Goal: Task Accomplishment & Management: Manage account settings

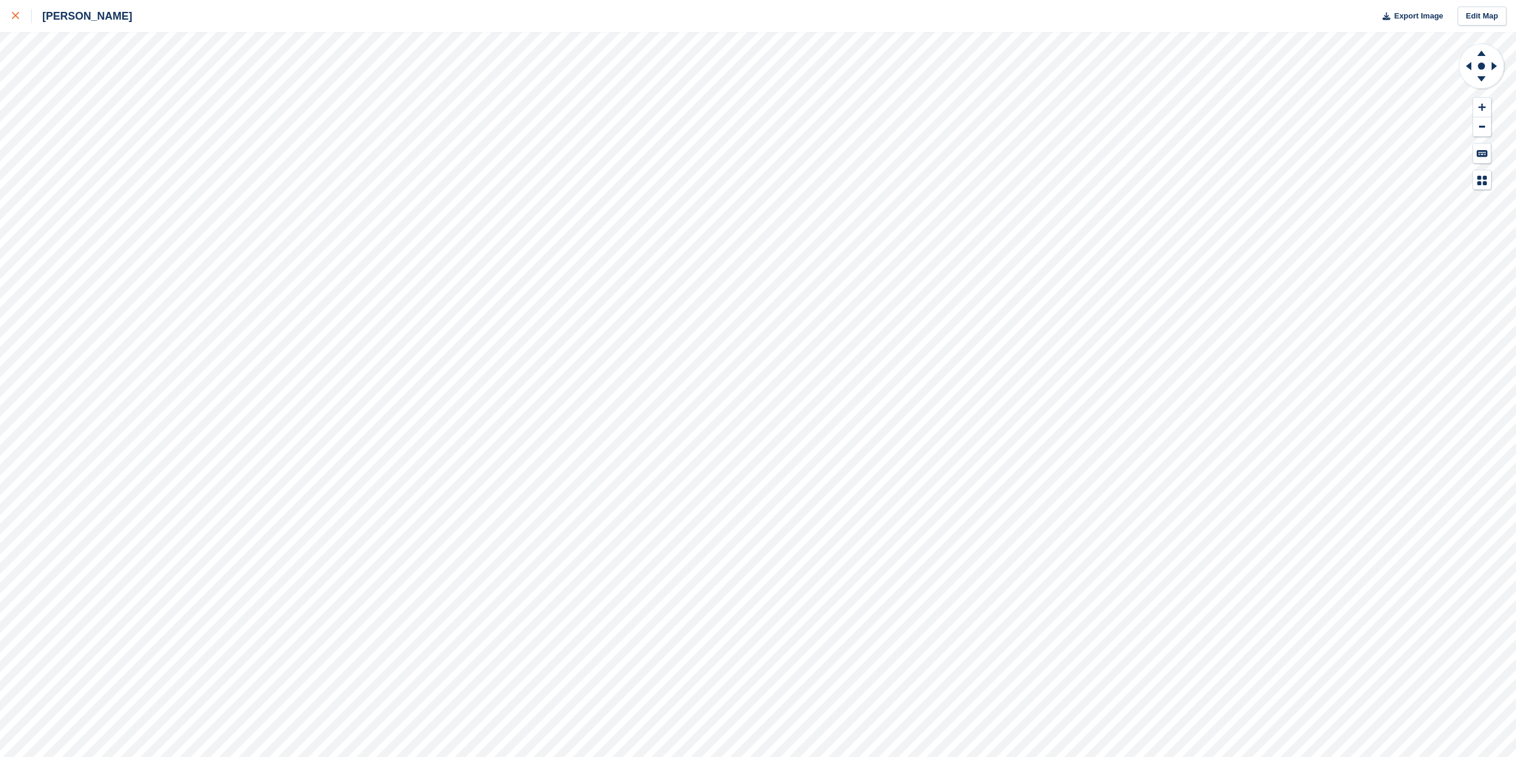
click at [11, 15] on link at bounding box center [16, 16] width 32 height 32
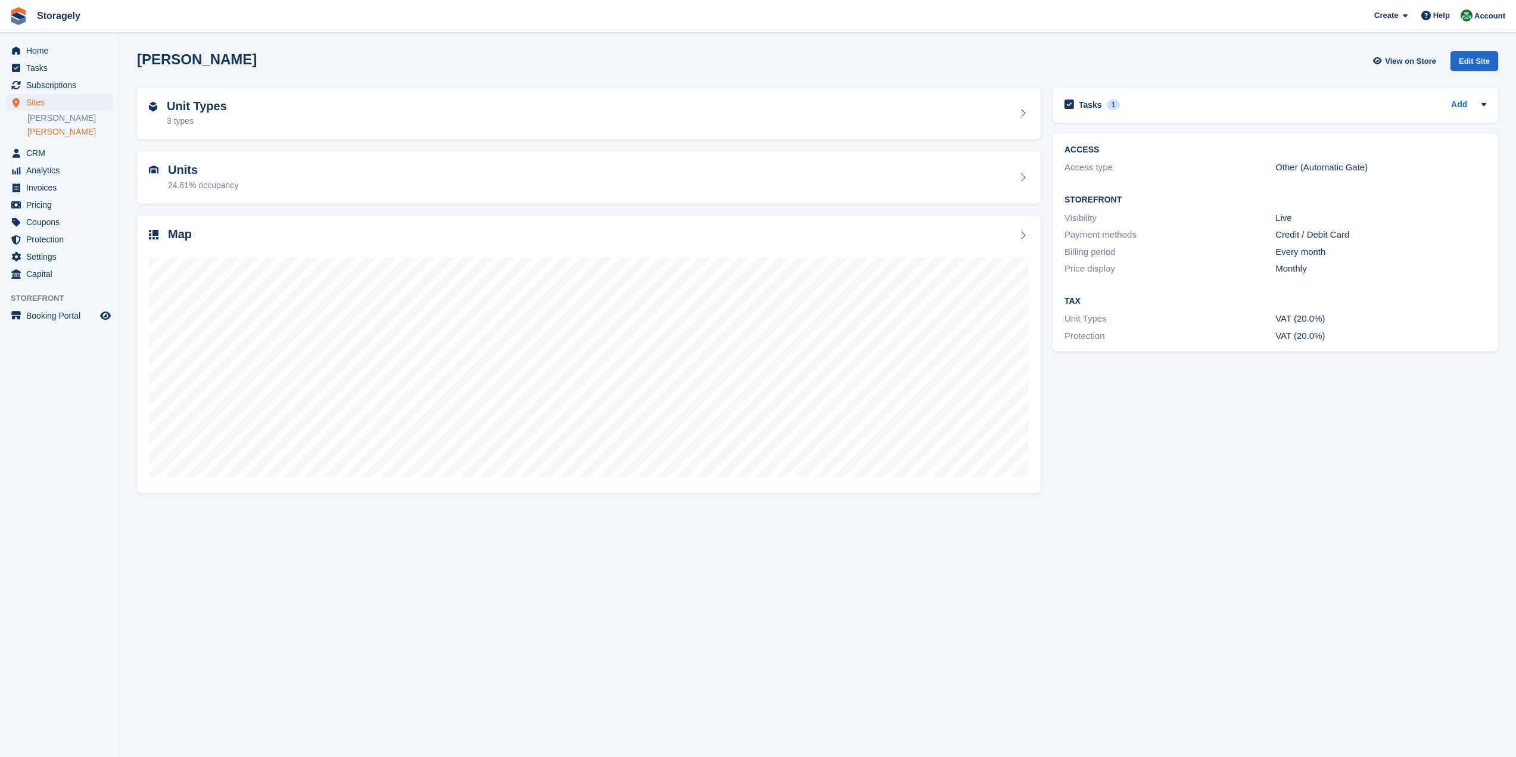
click at [1474, 32] on section "Preston View on Store Edit Site Unit Types 3 types Units 24.61% occupancy Map T…" at bounding box center [817, 378] width 1397 height 757
click at [20, 153] on icon "menu" at bounding box center [17, 153] width 8 height 10
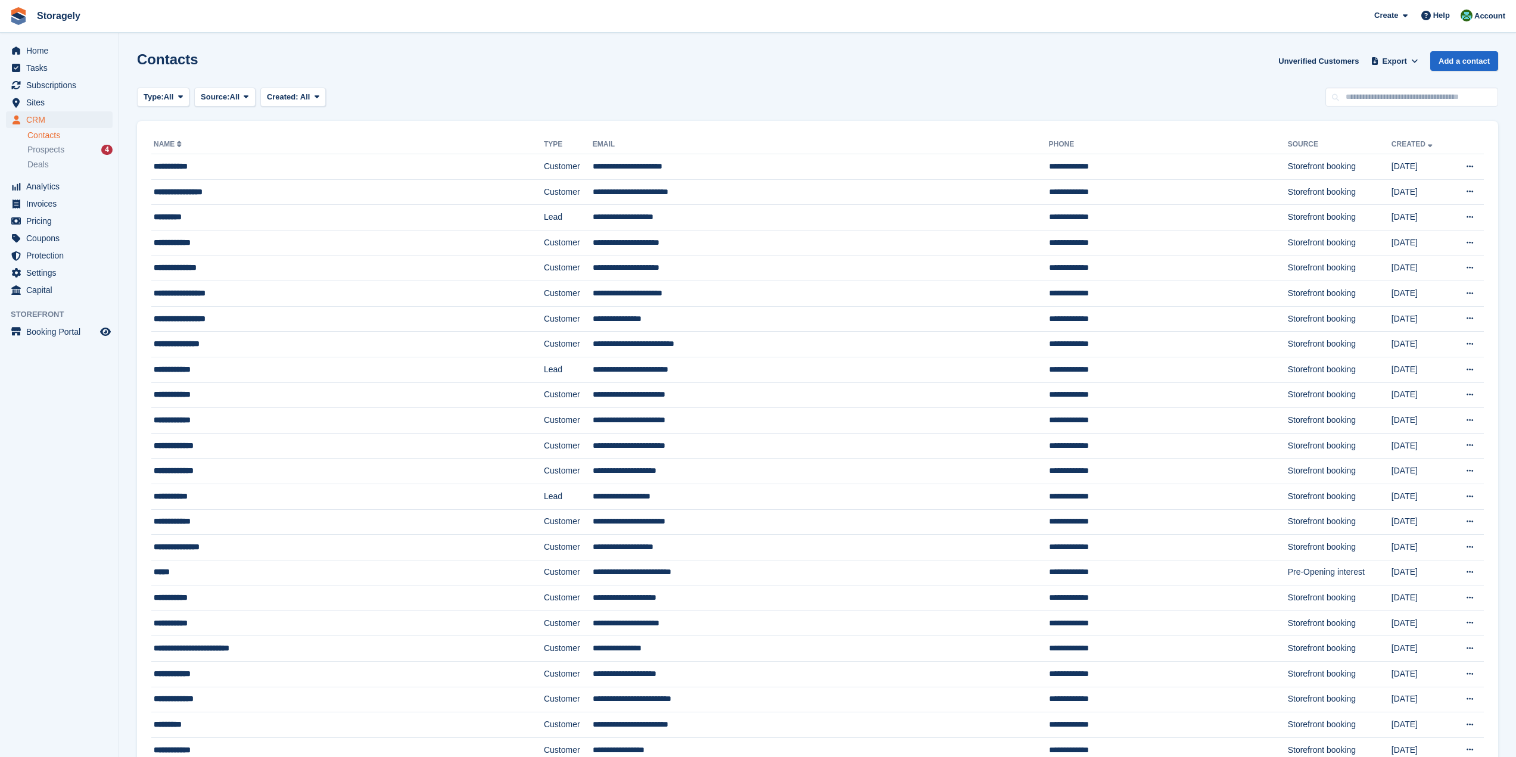
click at [43, 132] on link "Contacts" at bounding box center [69, 135] width 85 height 11
click at [42, 88] on span "Subscriptions" at bounding box center [61, 85] width 71 height 17
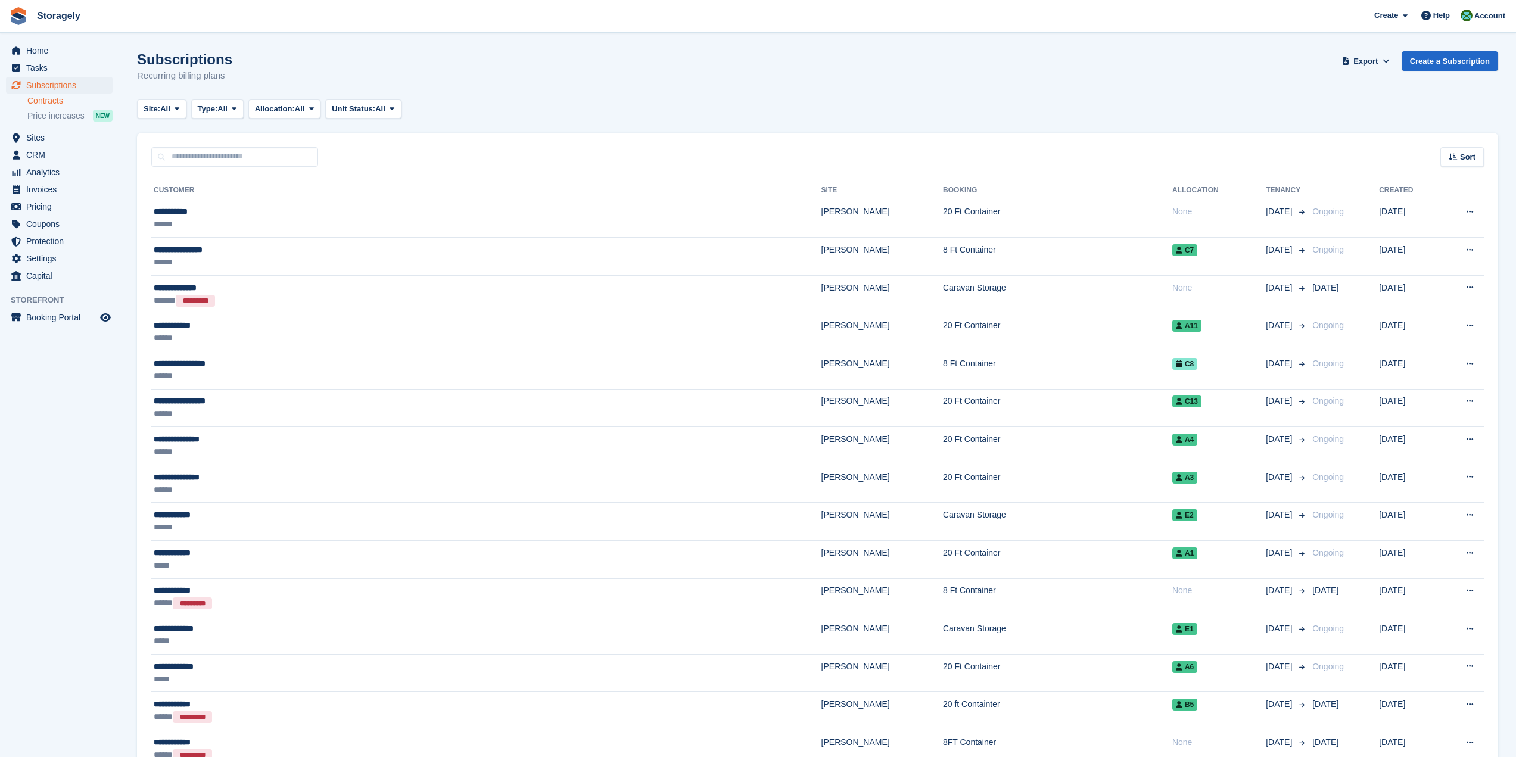
click at [48, 97] on link "Contracts" at bounding box center [69, 100] width 85 height 11
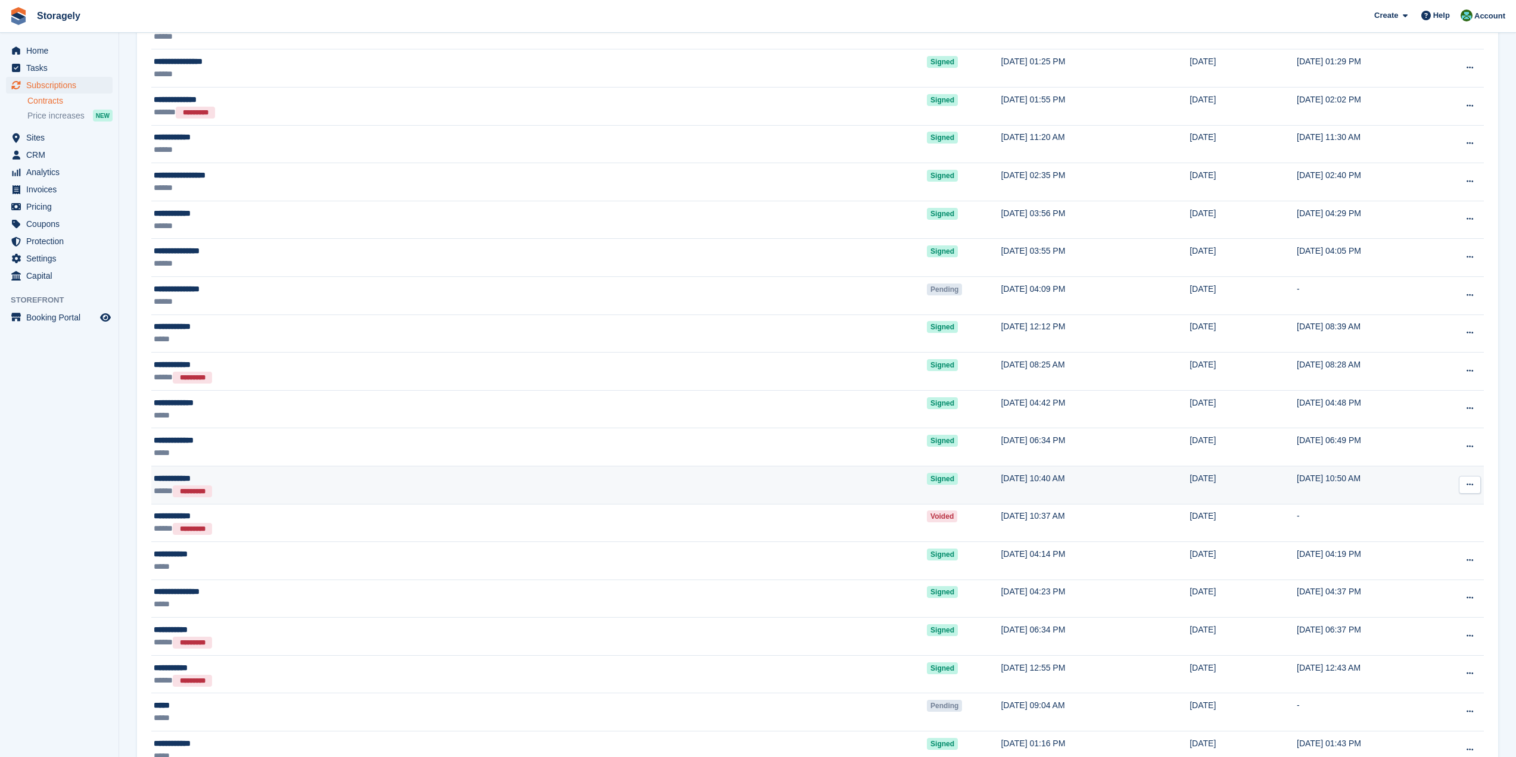
scroll to position [238, 0]
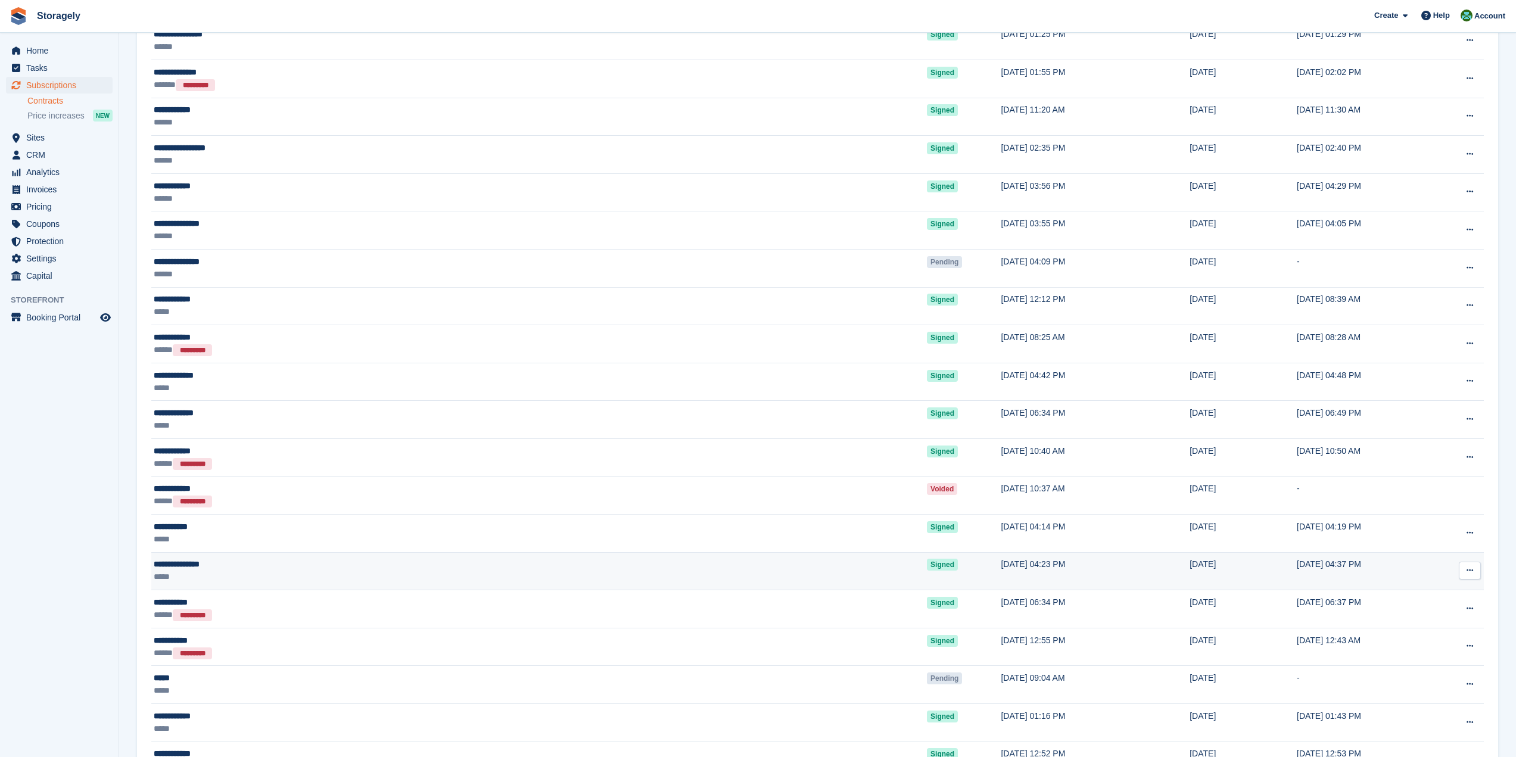
click at [300, 574] on div "*****" at bounding box center [338, 577] width 368 height 13
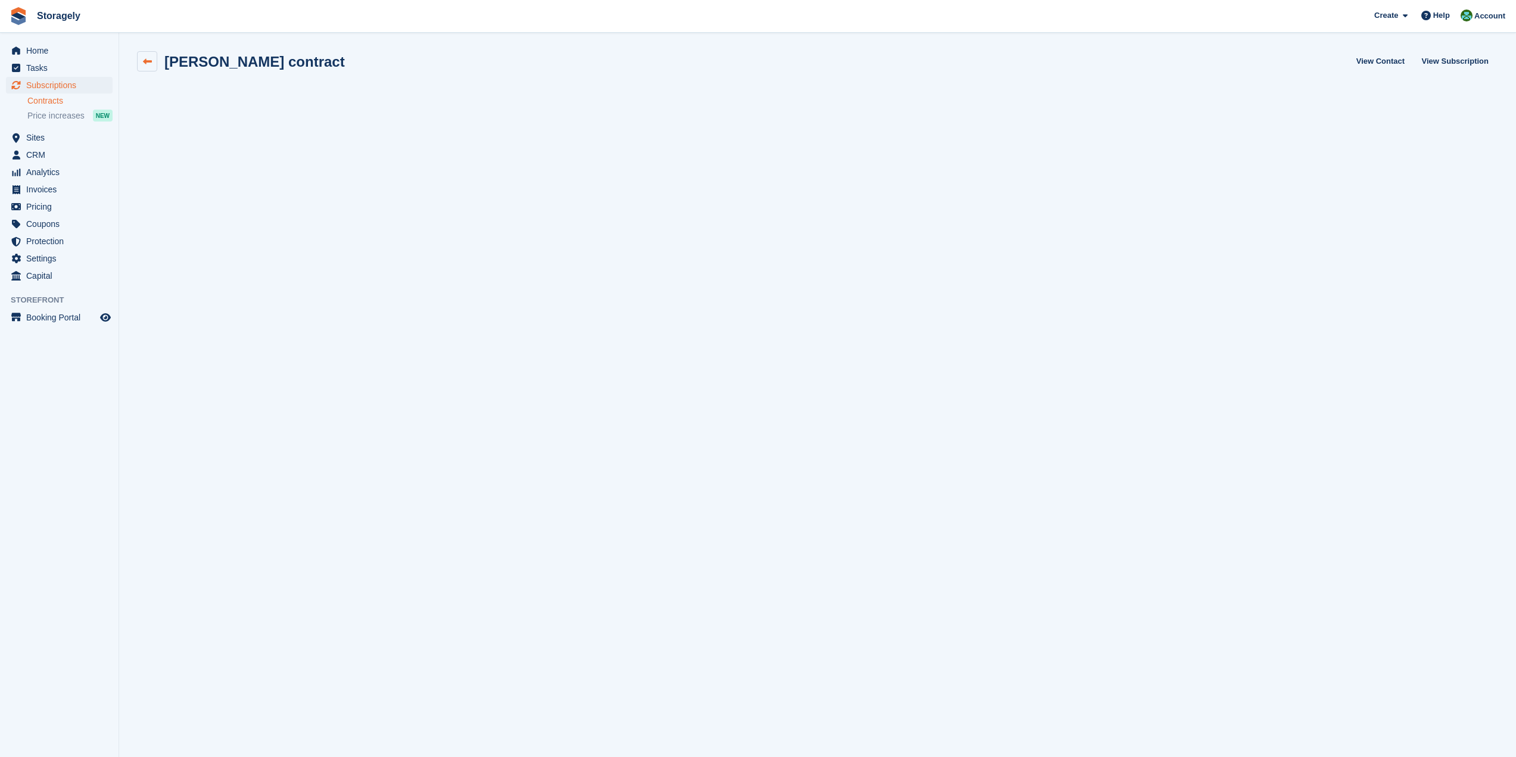
click at [152, 59] on link at bounding box center [147, 61] width 20 height 20
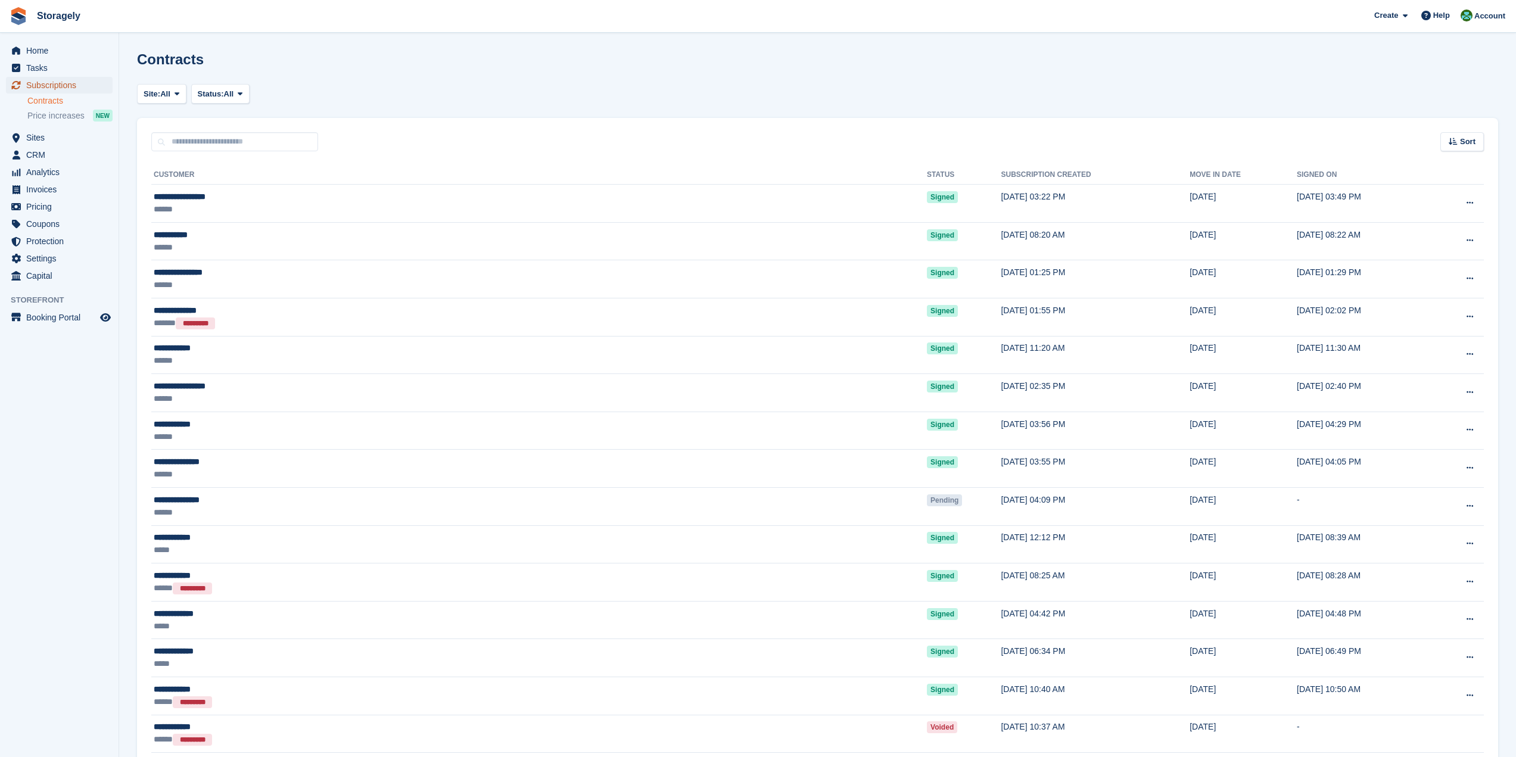
click at [51, 83] on span "Subscriptions" at bounding box center [61, 85] width 71 height 17
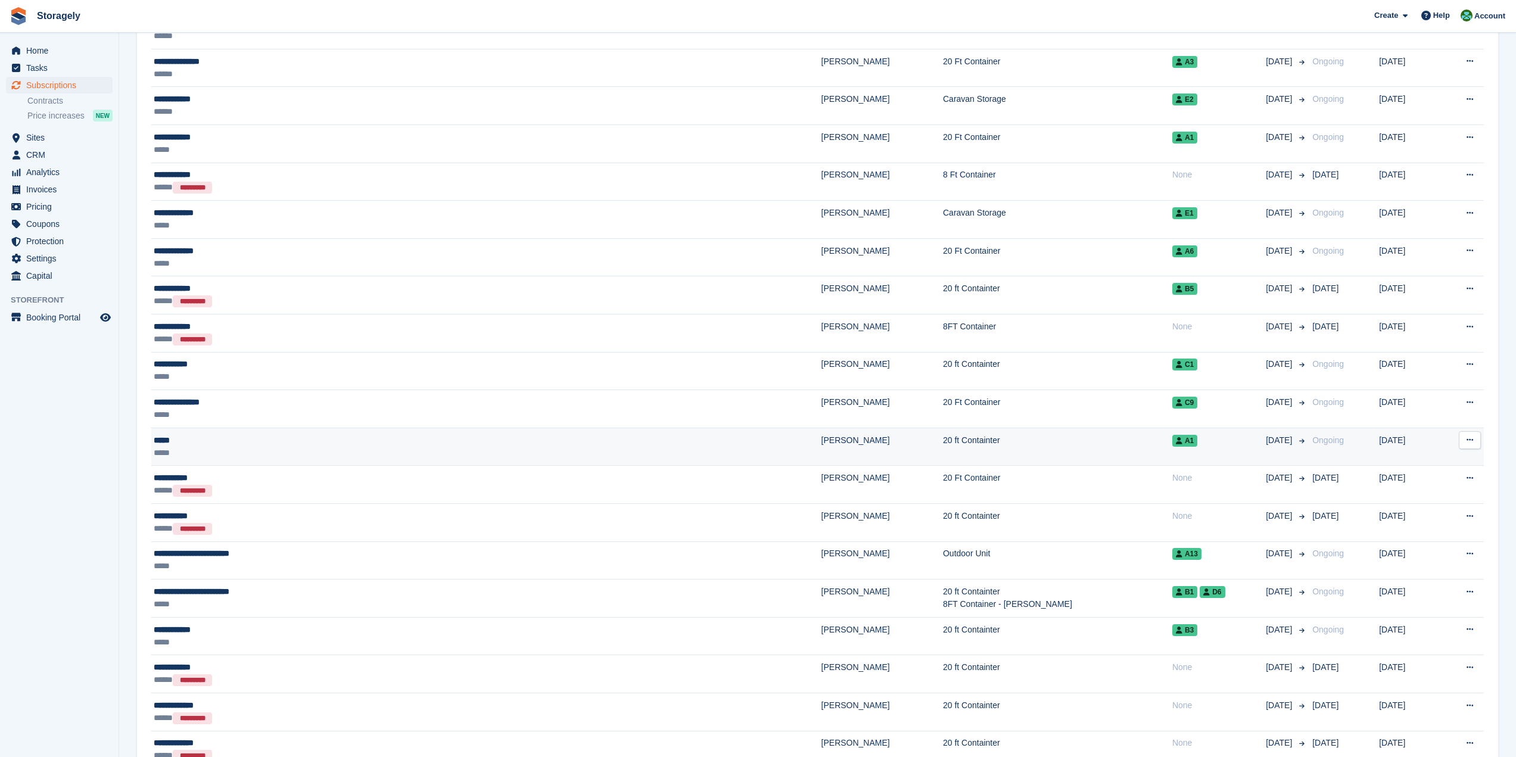
scroll to position [417, 0]
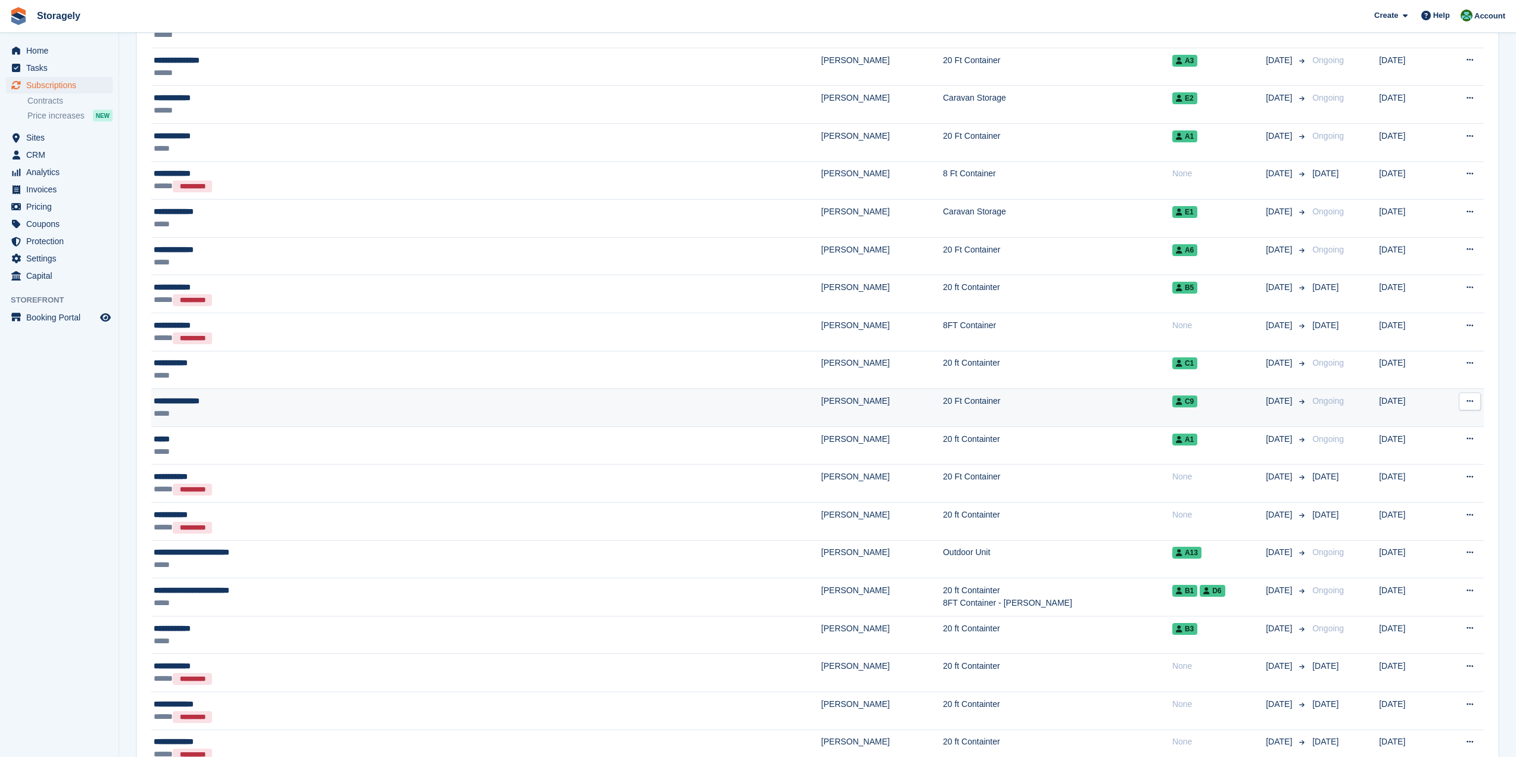
click at [189, 401] on div "**********" at bounding box center [341, 401] width 375 height 13
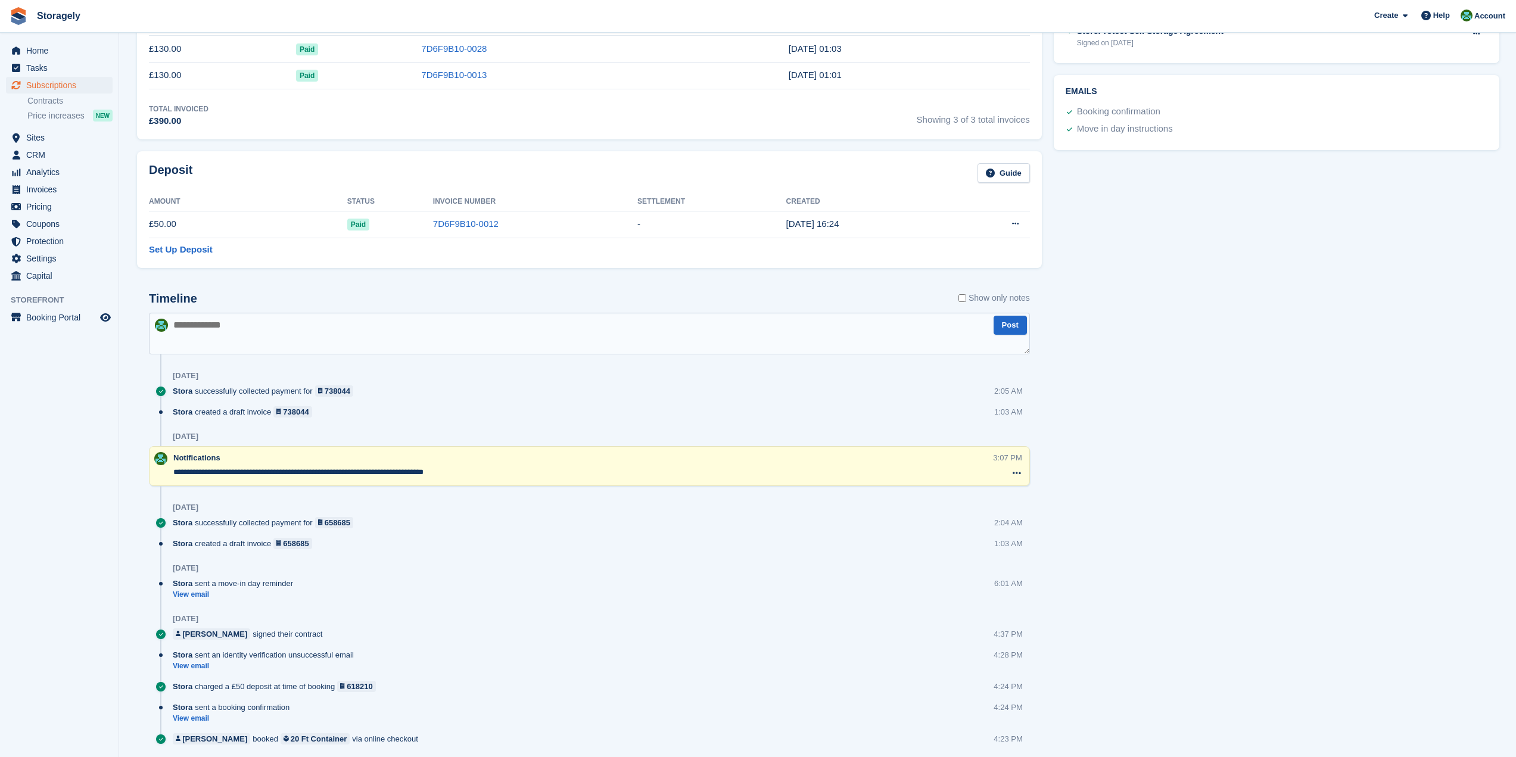
scroll to position [450, 0]
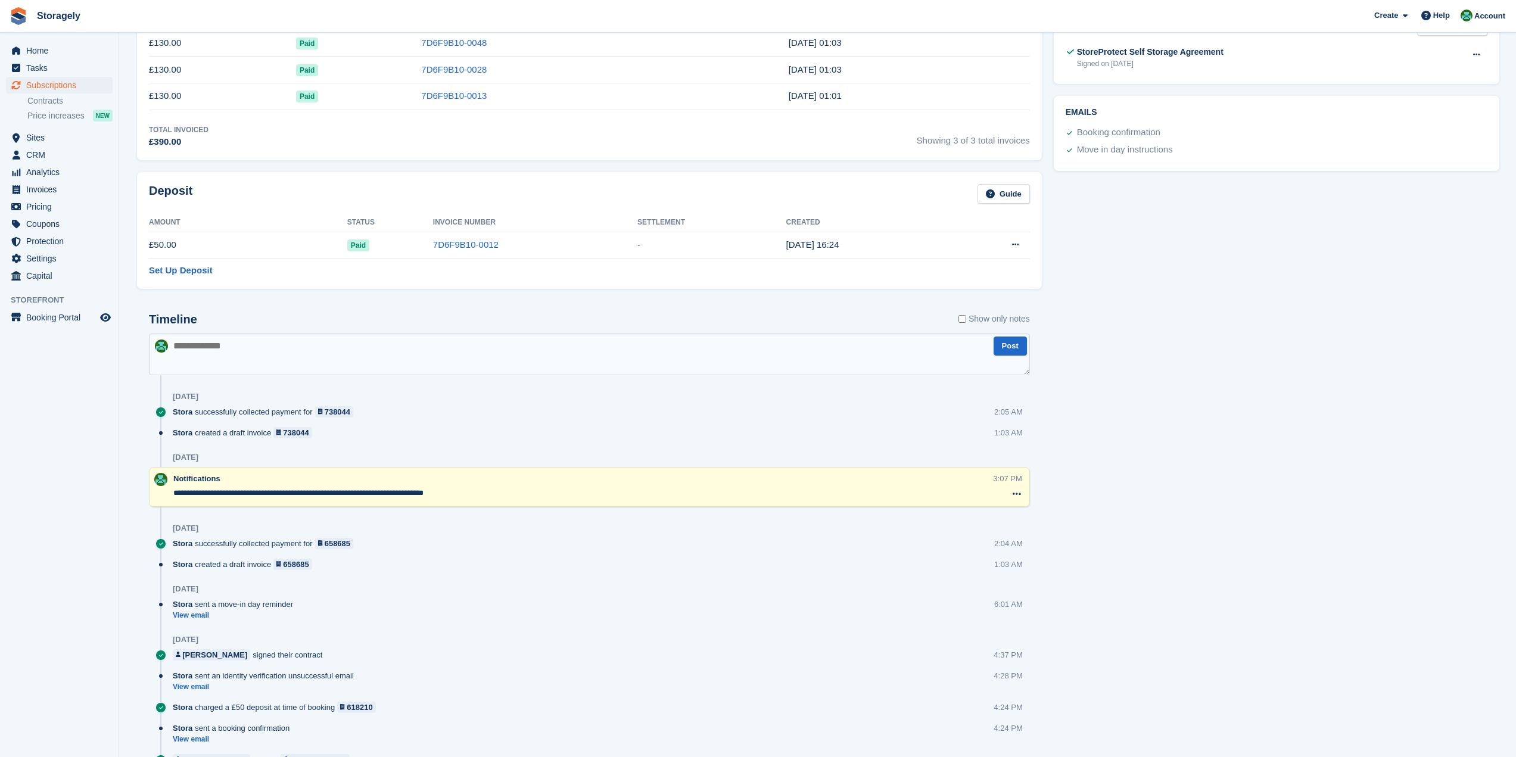
click at [67, 434] on aside "Home Tasks Subscriptions Subscriptions Subscriptions Contracts Price increases …" at bounding box center [59, 382] width 119 height 698
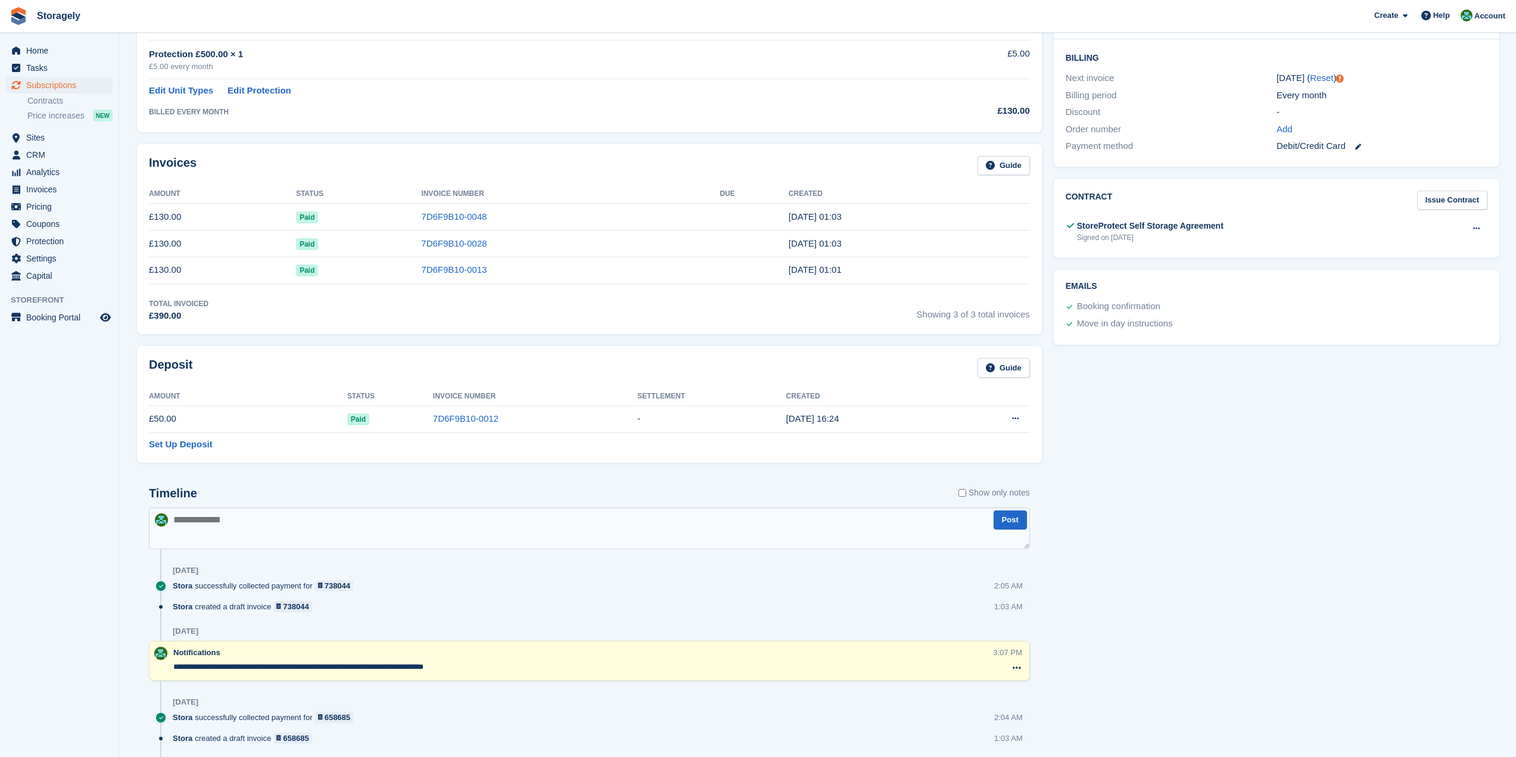
scroll to position [211, 0]
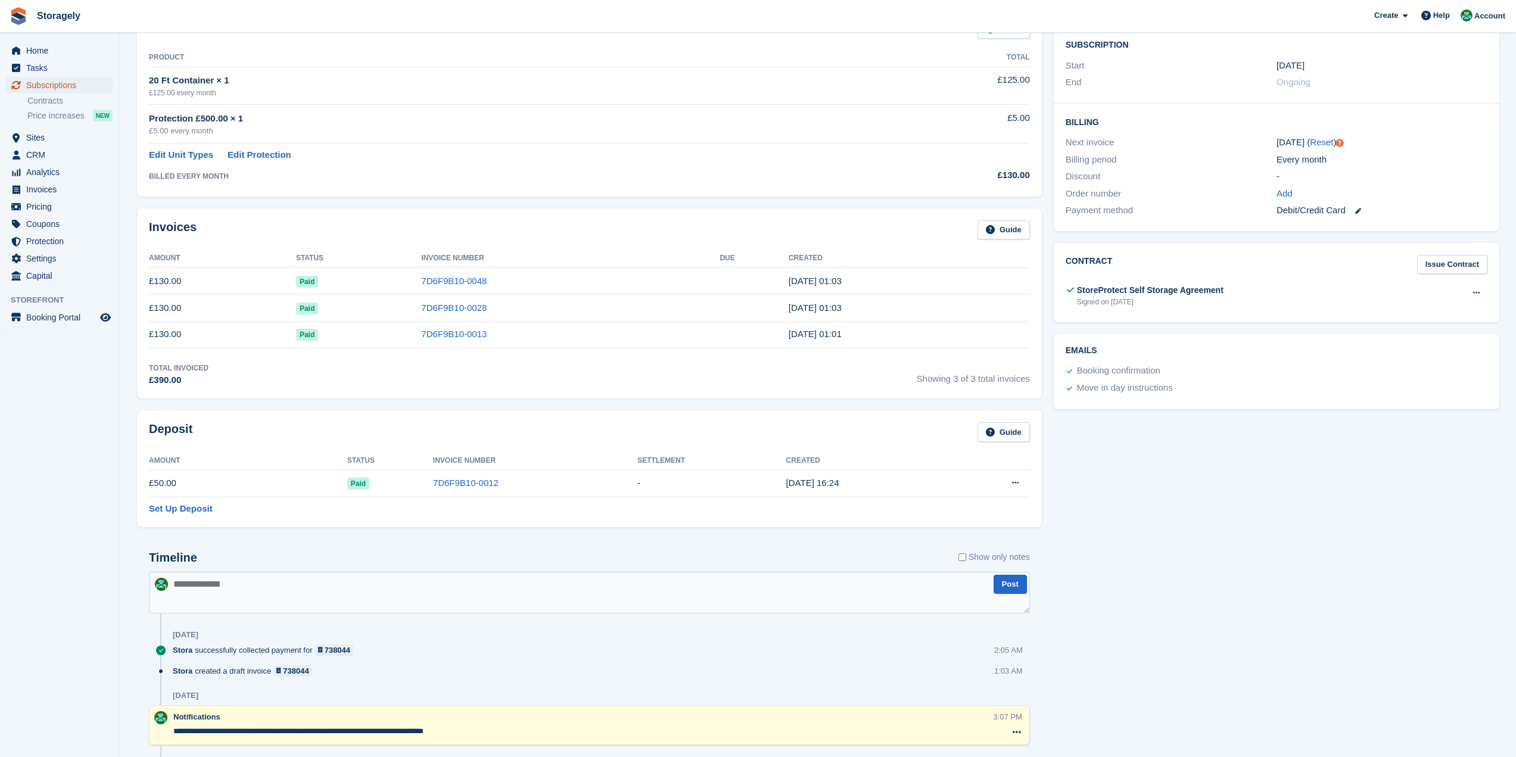
click at [49, 84] on span "Subscriptions" at bounding box center [61, 85] width 71 height 17
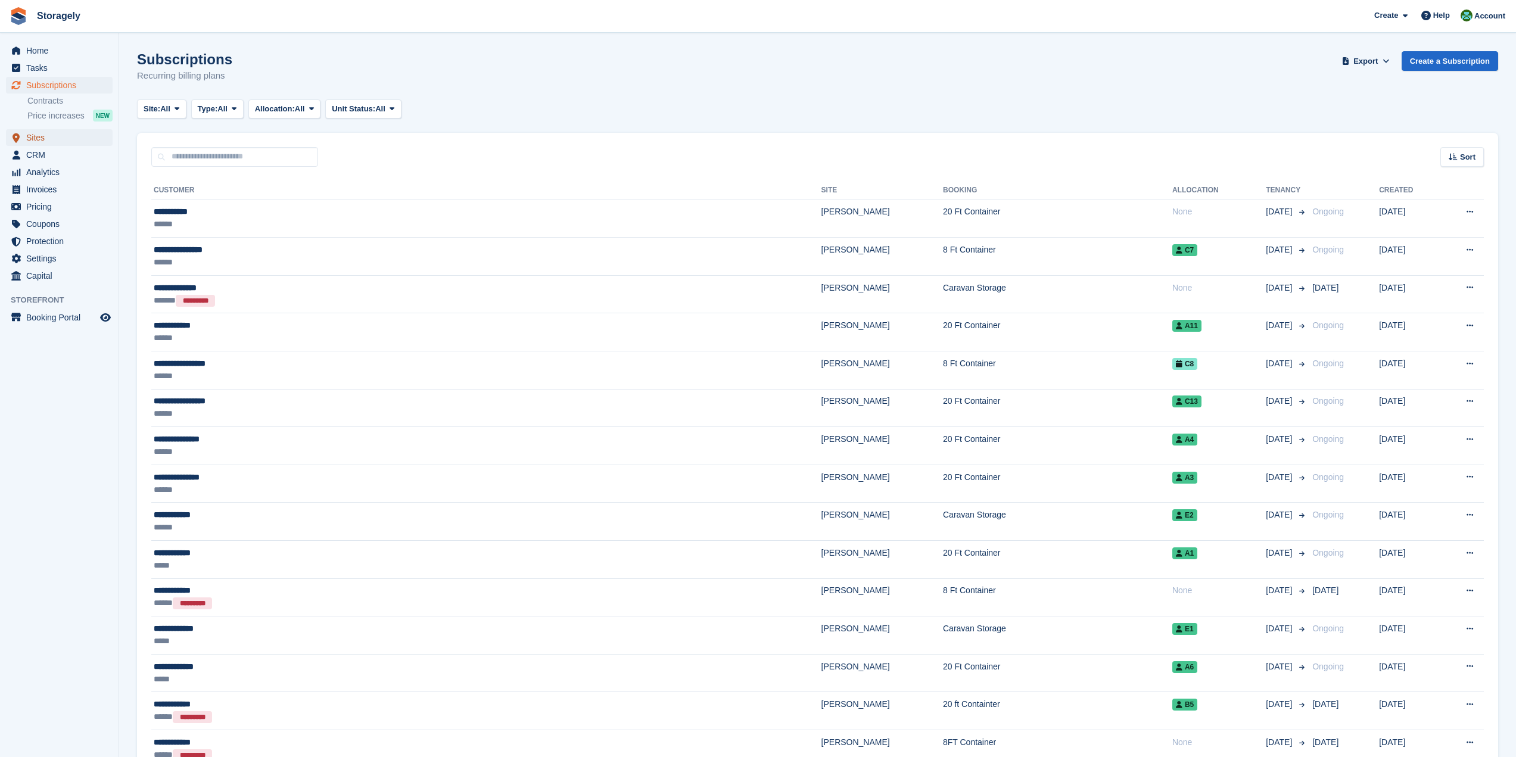
click at [45, 138] on span "Sites" at bounding box center [61, 137] width 71 height 17
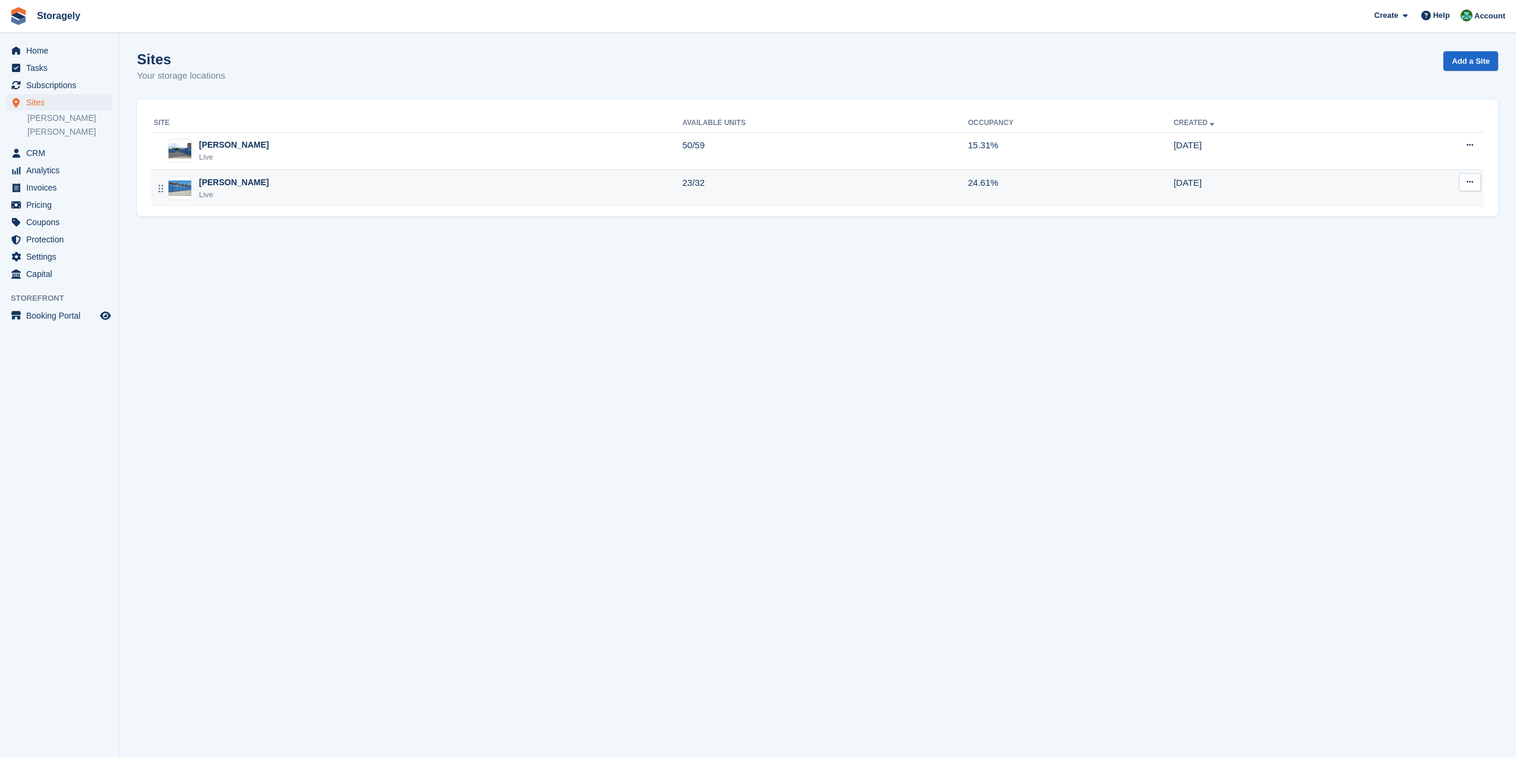
click at [300, 185] on div "Preston Live" at bounding box center [418, 188] width 528 height 24
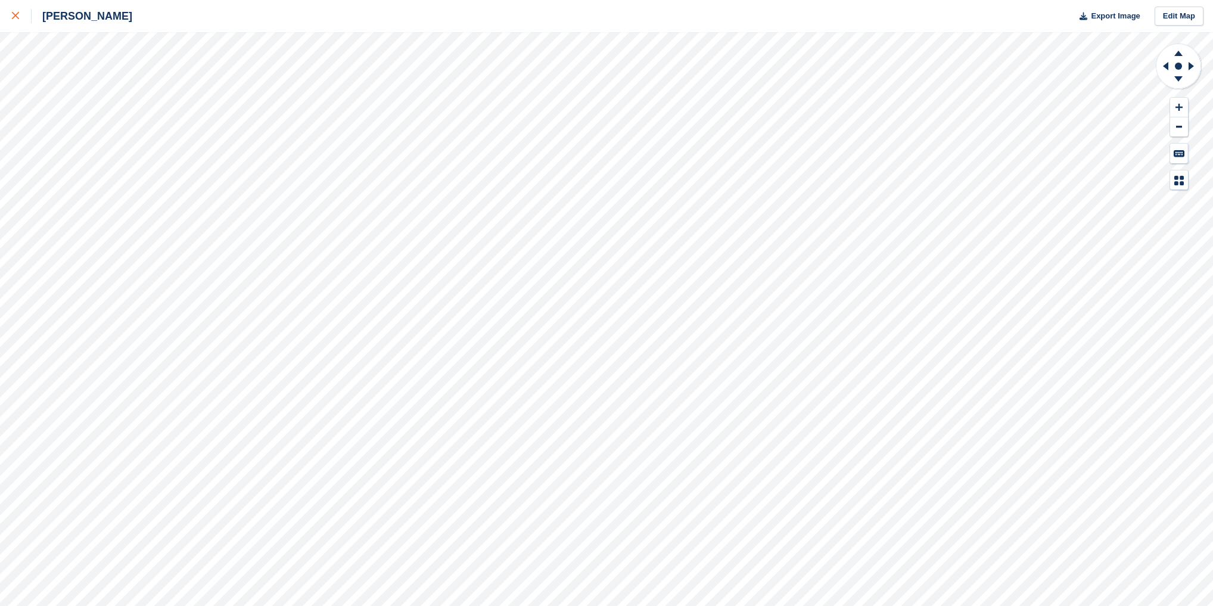
click at [14, 16] on icon at bounding box center [15, 15] width 7 height 7
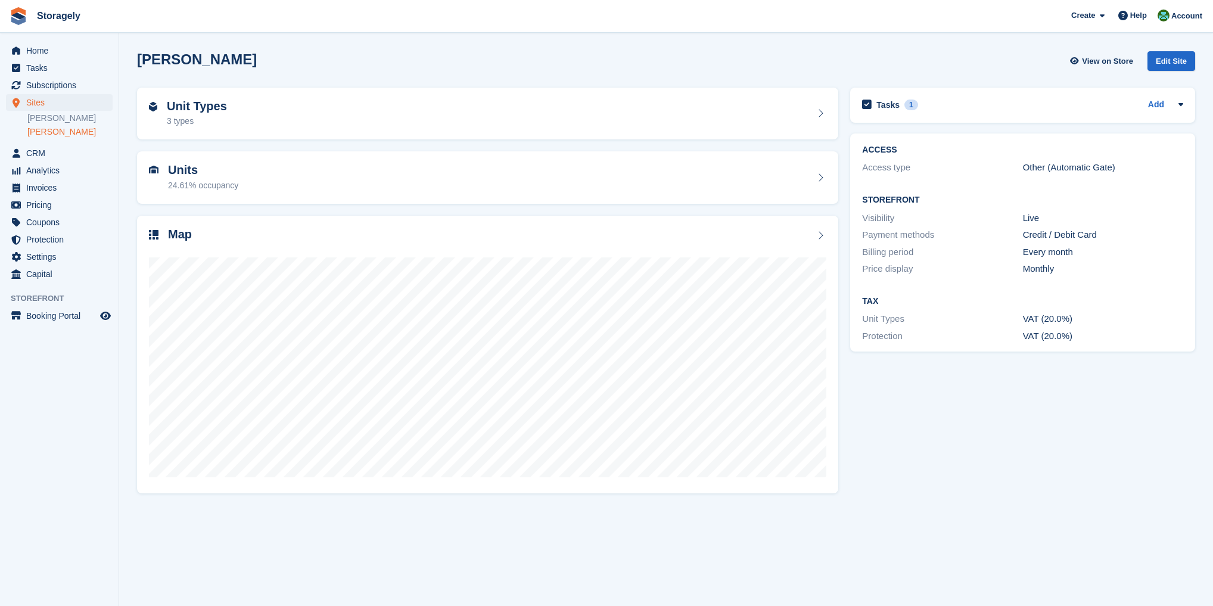
click at [39, 129] on link "[PERSON_NAME]" at bounding box center [69, 131] width 85 height 11
click at [49, 81] on span "Subscriptions" at bounding box center [61, 85] width 71 height 17
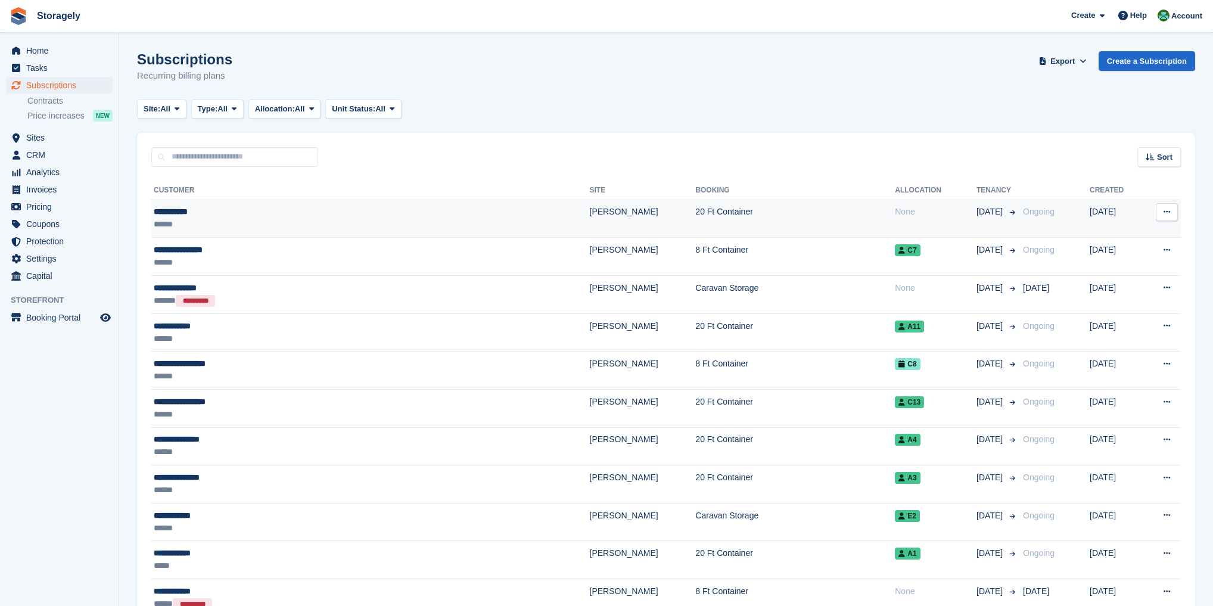
click at [193, 214] on div "**********" at bounding box center [294, 212] width 281 height 13
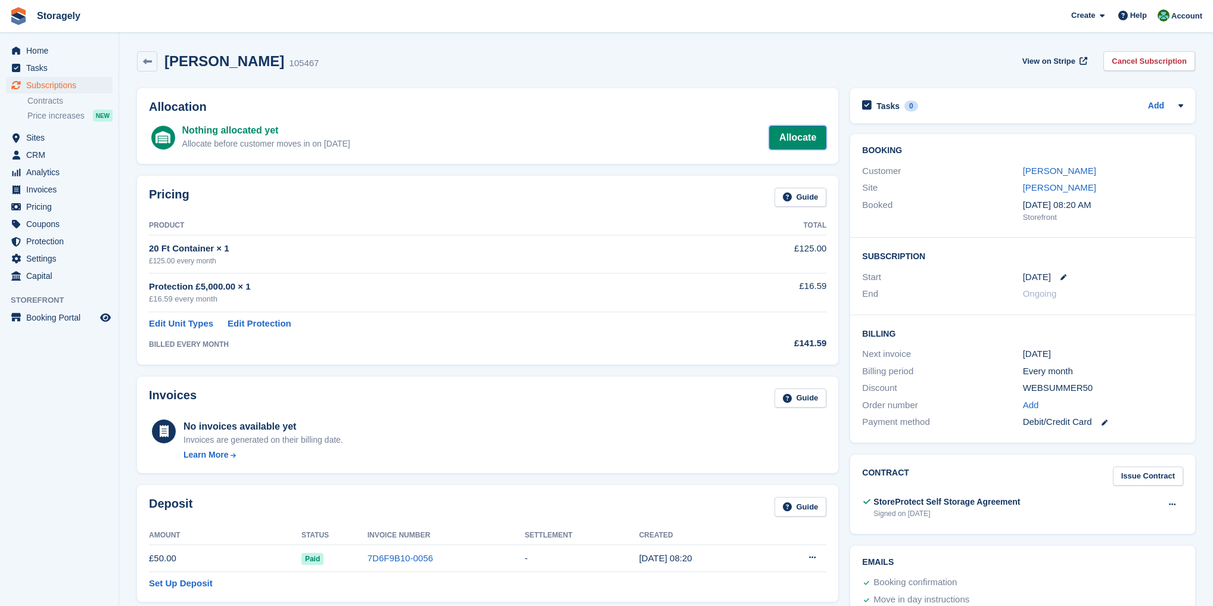
click at [799, 139] on link "Allocate" at bounding box center [797, 138] width 57 height 24
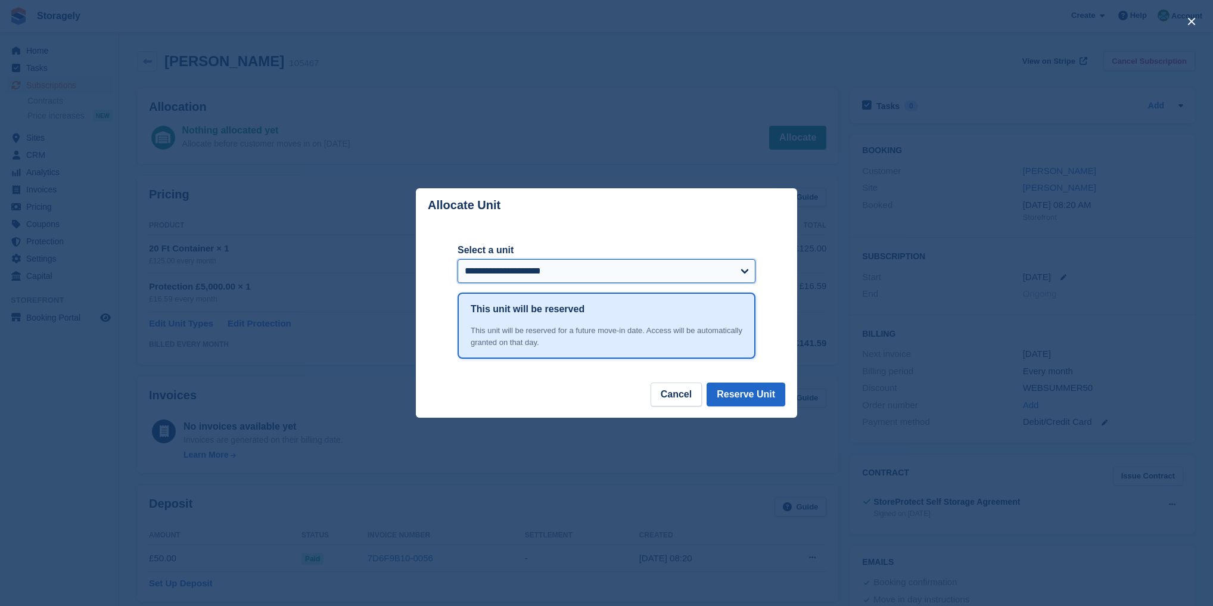
click at [747, 269] on select "**********" at bounding box center [607, 271] width 298 height 24
select select "******"
click at [458, 260] on select "**********" at bounding box center [607, 271] width 298 height 24
click at [735, 394] on button "Reserve Unit" at bounding box center [746, 394] width 79 height 24
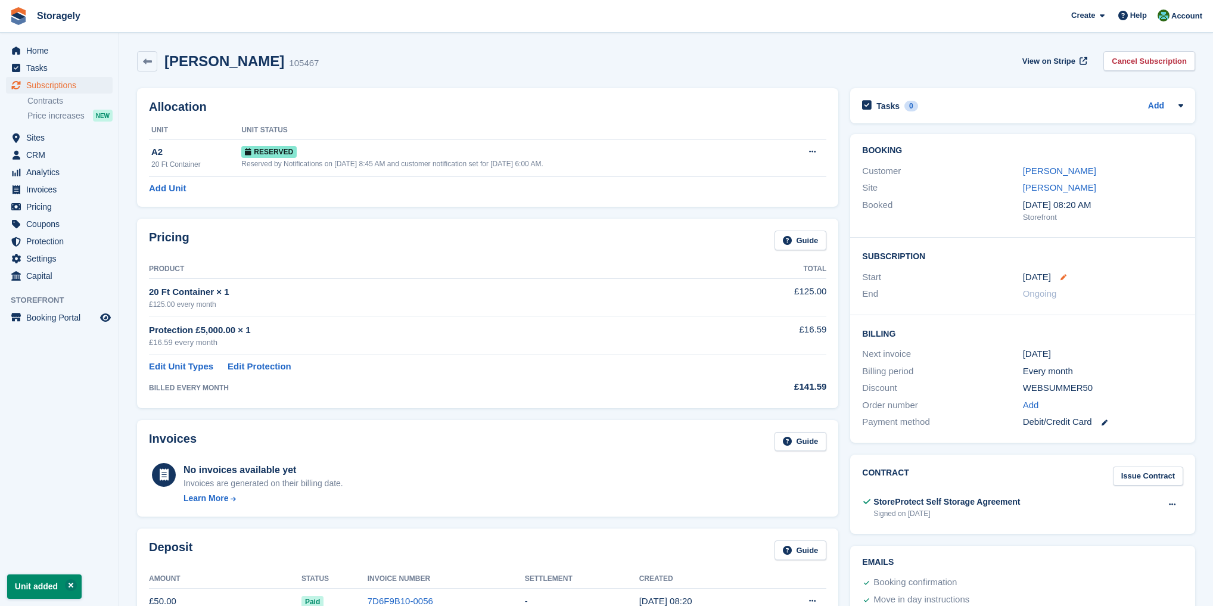
click at [1060, 277] on icon at bounding box center [1063, 277] width 6 height 6
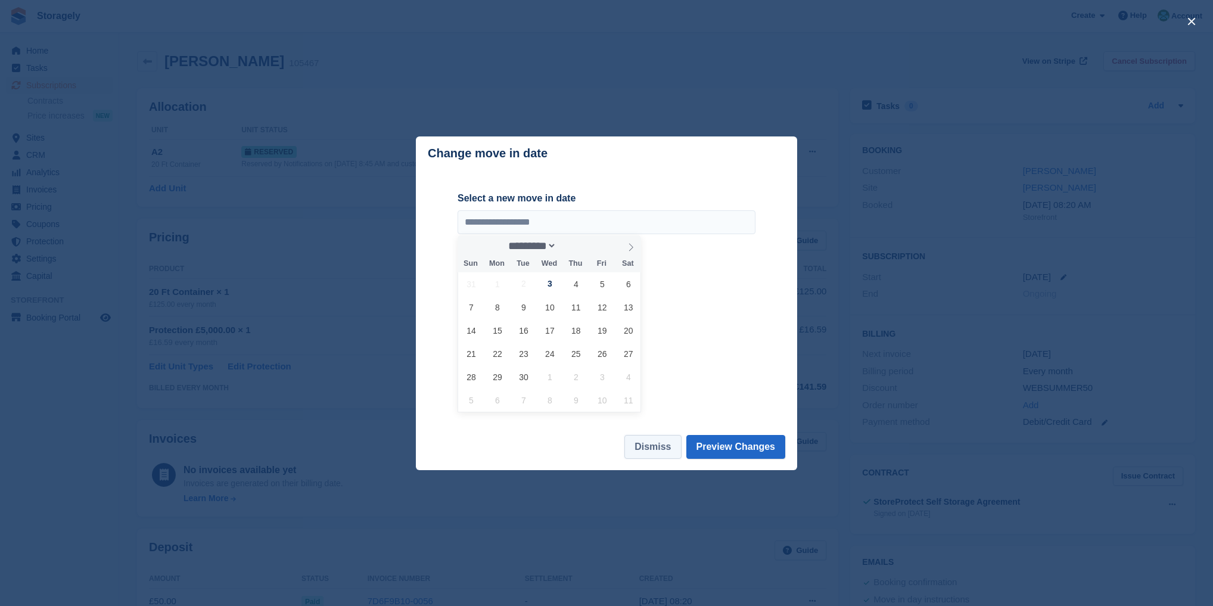
click at [658, 446] on button "Dismiss" at bounding box center [652, 447] width 57 height 24
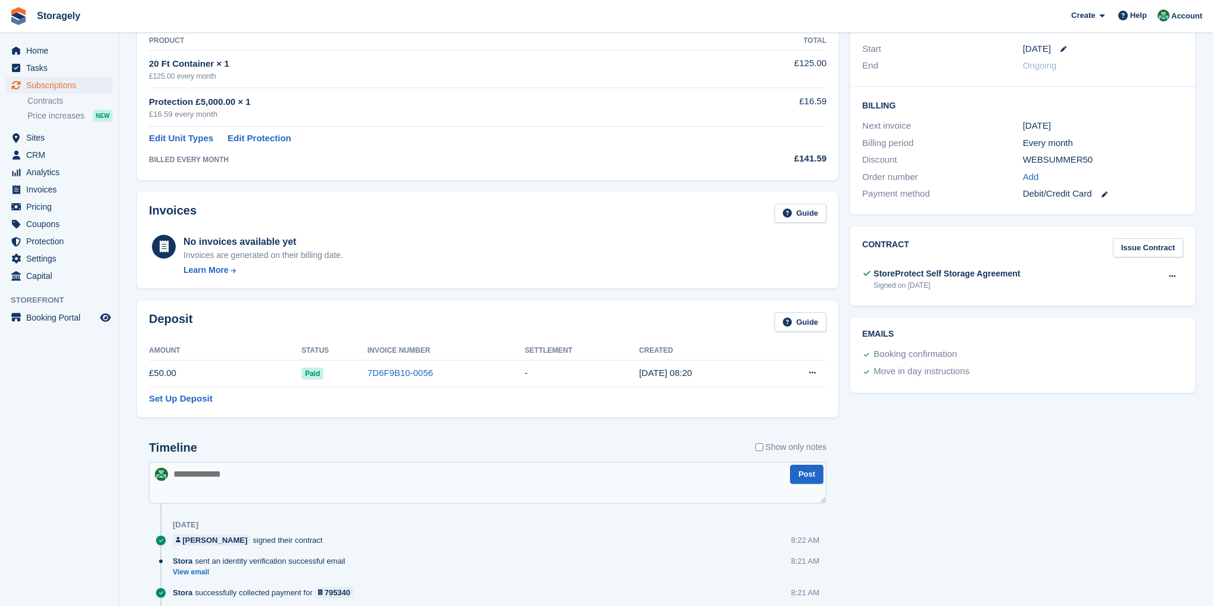
scroll to position [286, 0]
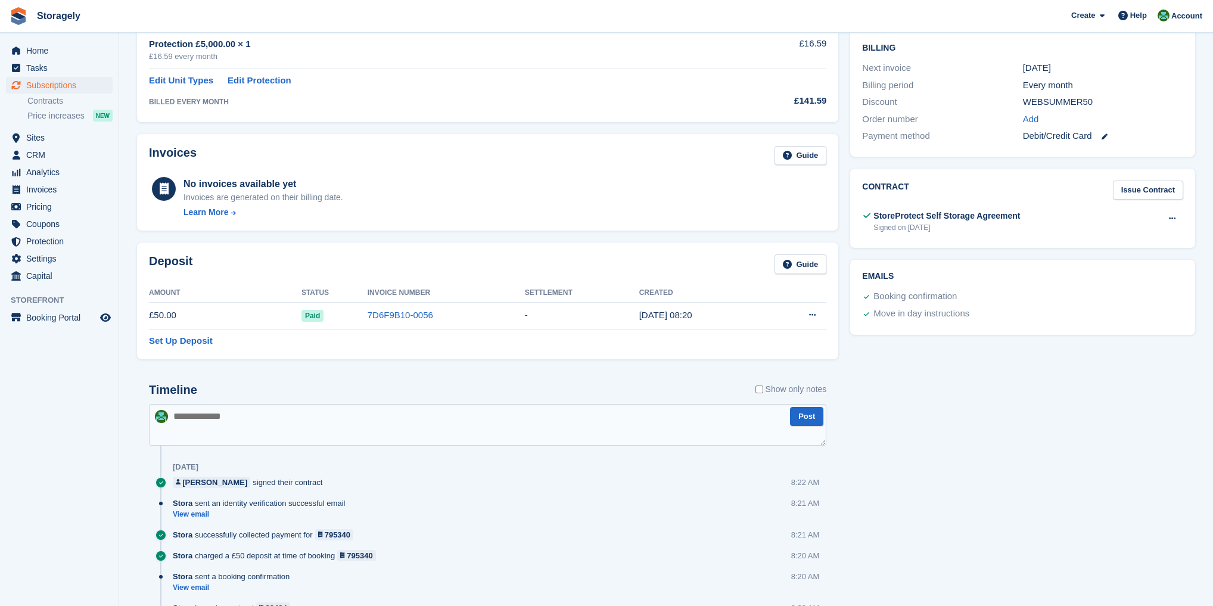
click at [188, 424] on textarea at bounding box center [487, 425] width 677 height 42
type textarea "**********"
drag, startPoint x: 90, startPoint y: 390, endPoint x: 217, endPoint y: 250, distance: 189.0
click at [90, 390] on aside "Home Tasks Subscriptions Subscriptions Subscriptions Contracts Price increases …" at bounding box center [59, 306] width 119 height 546
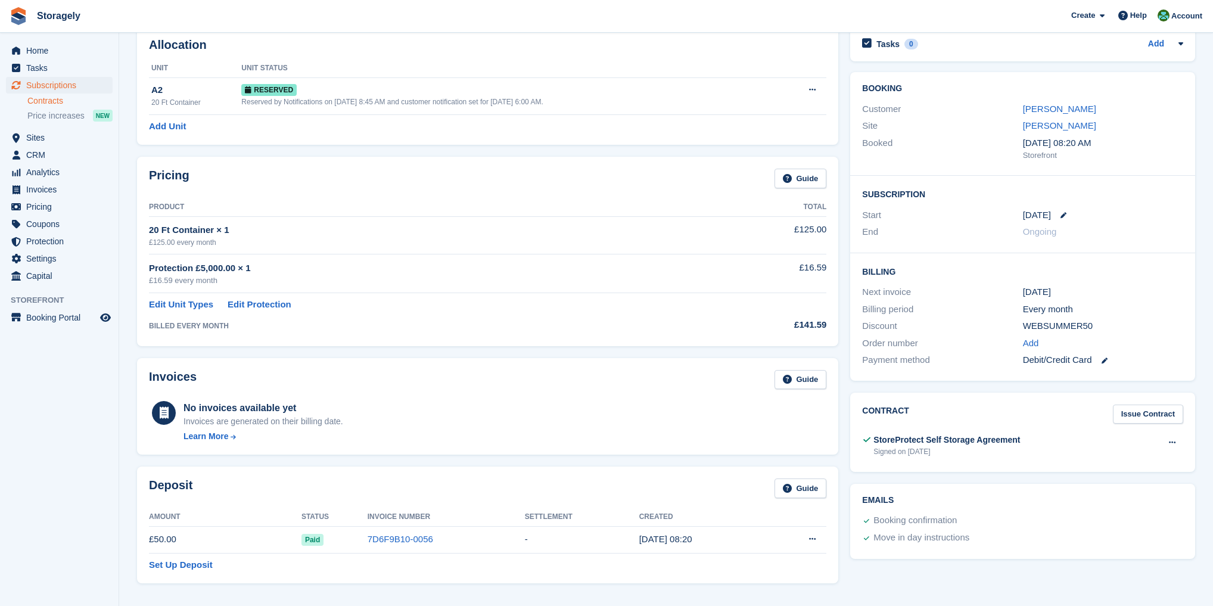
scroll to position [0, 0]
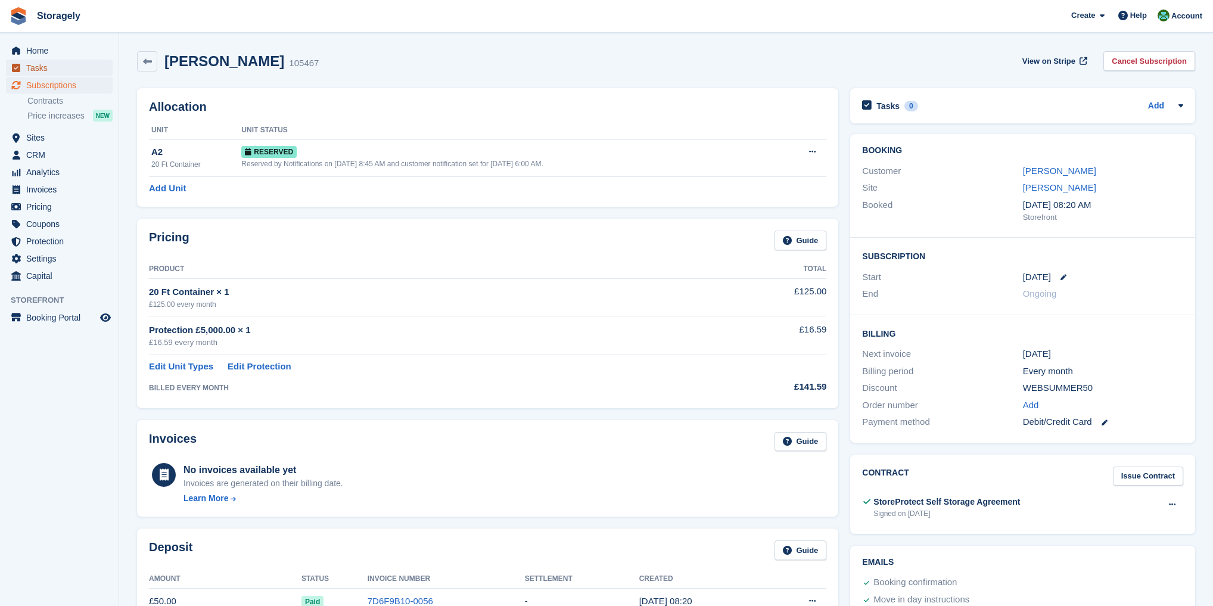
click at [36, 68] on span "Tasks" at bounding box center [61, 68] width 71 height 17
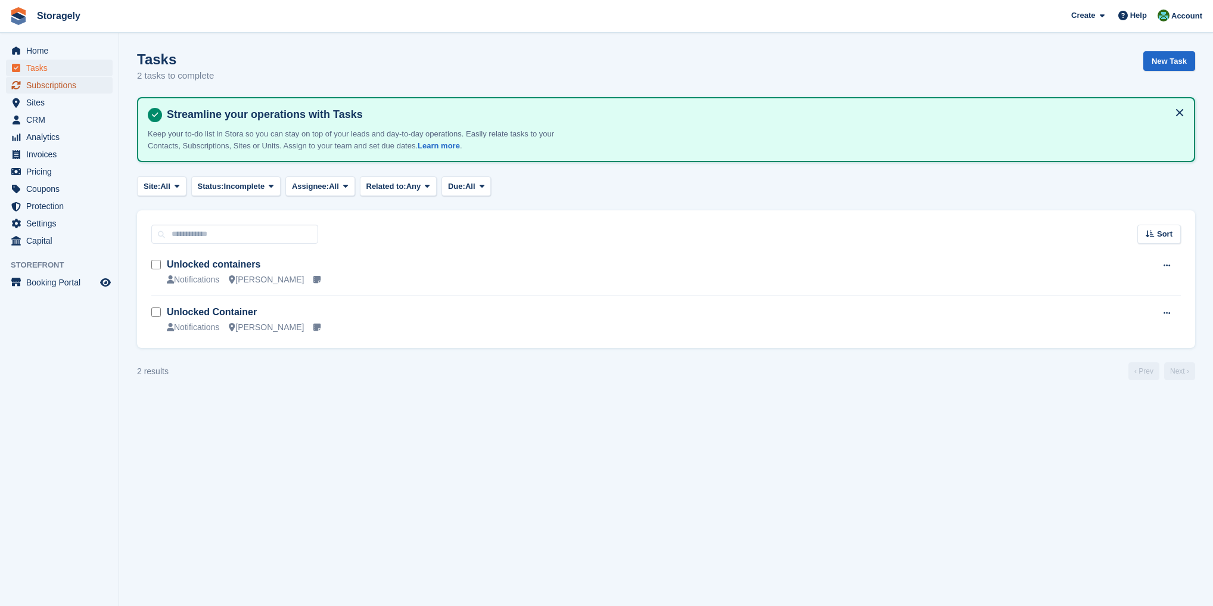
click at [39, 85] on span "Subscriptions" at bounding box center [61, 85] width 71 height 17
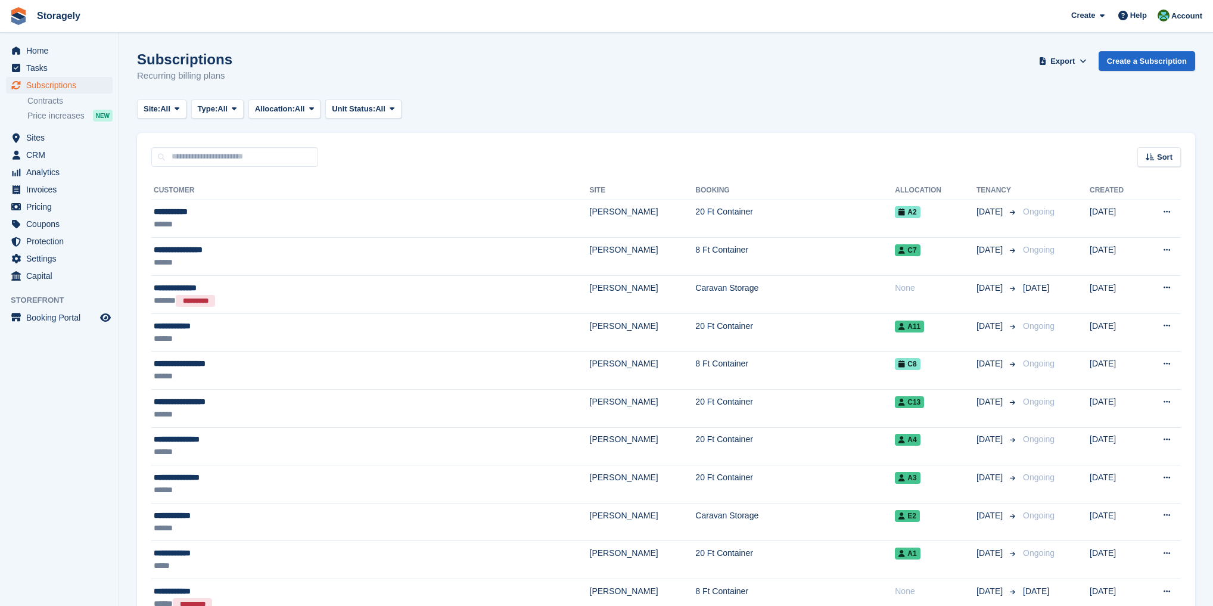
click at [86, 409] on aside "Home Tasks Subscriptions Subscriptions Subscriptions Contracts Price increases …" at bounding box center [59, 306] width 119 height 546
